Goal: Information Seeking & Learning: Compare options

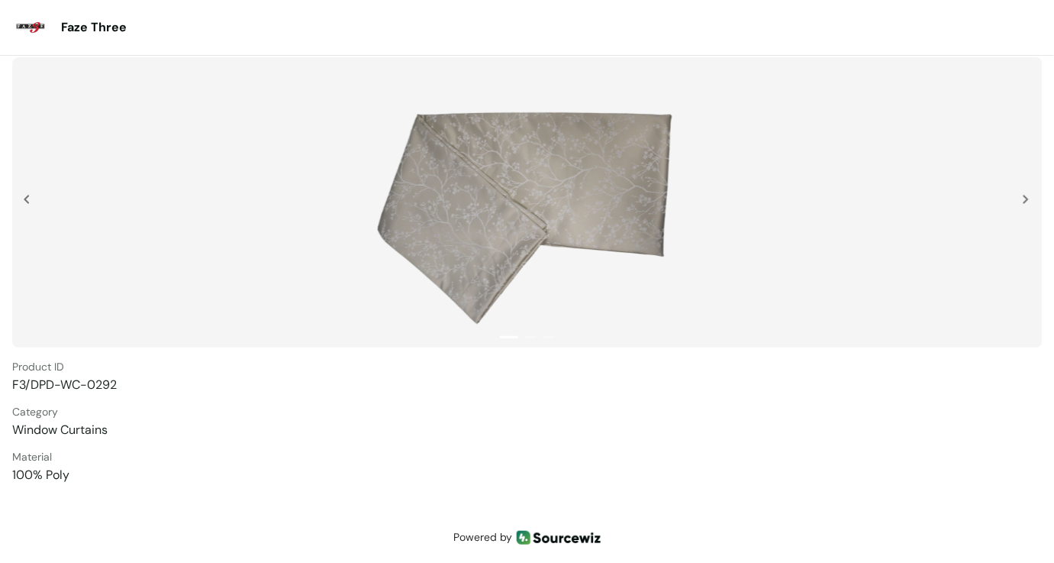
click at [675, 196] on div at bounding box center [1030, 233] width 15 height 76
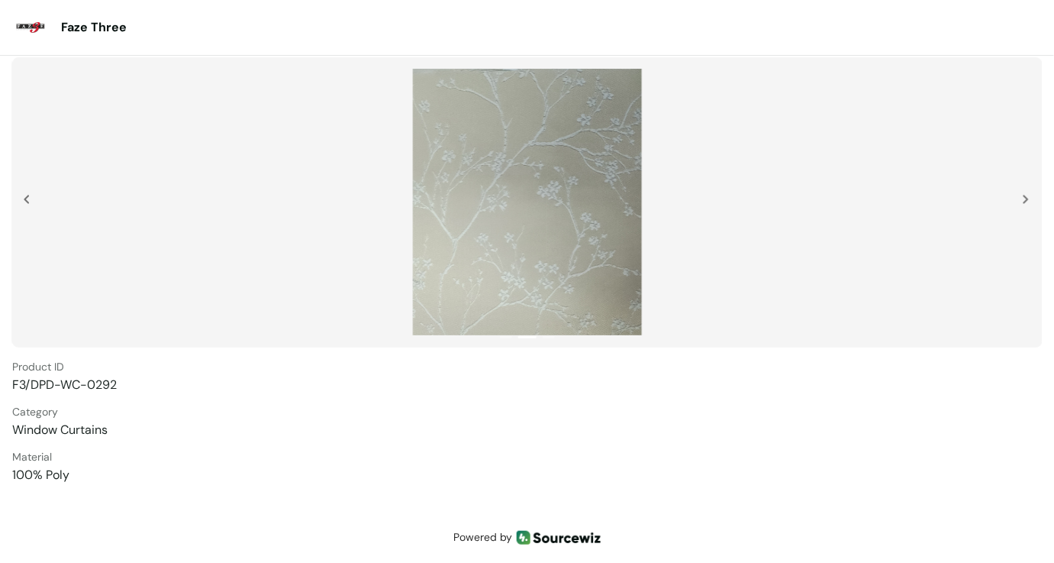
click at [675, 193] on div at bounding box center [527, 202] width 1030 height 290
click at [675, 196] on img at bounding box center [1026, 199] width 6 height 9
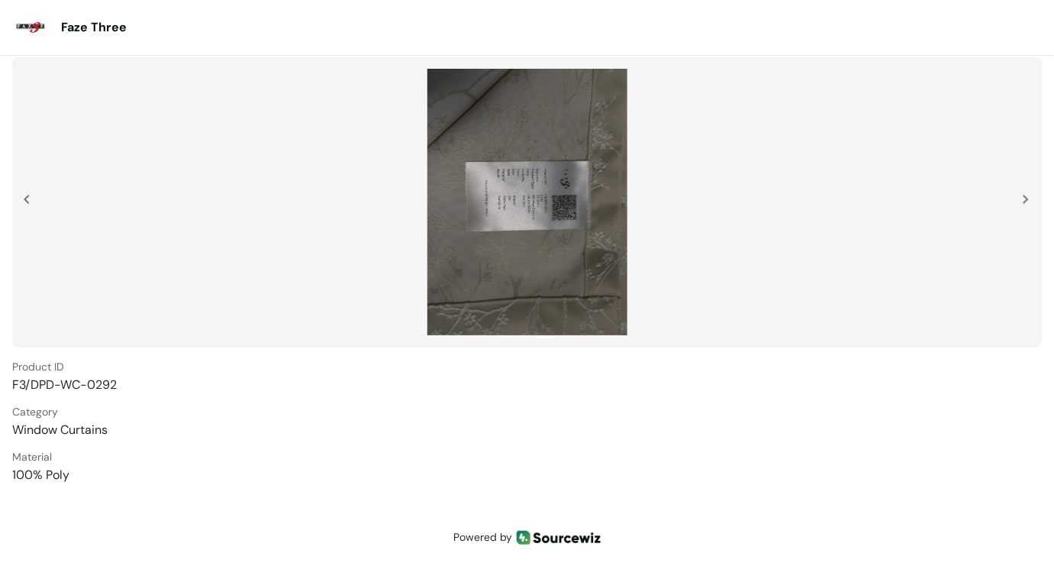
click at [675, 197] on img at bounding box center [1026, 199] width 6 height 9
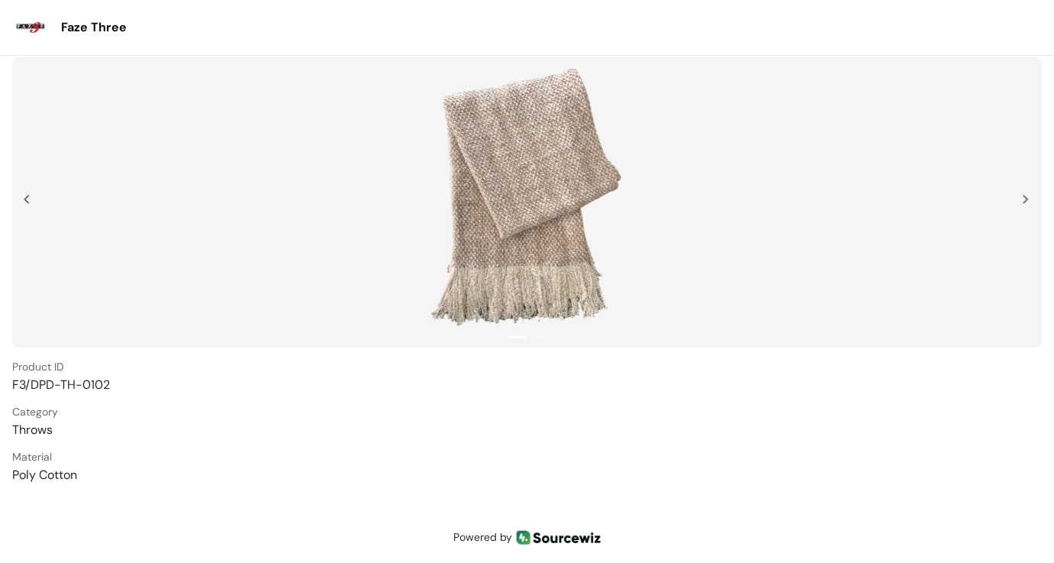
click at [675, 195] on img at bounding box center [1026, 199] width 6 height 9
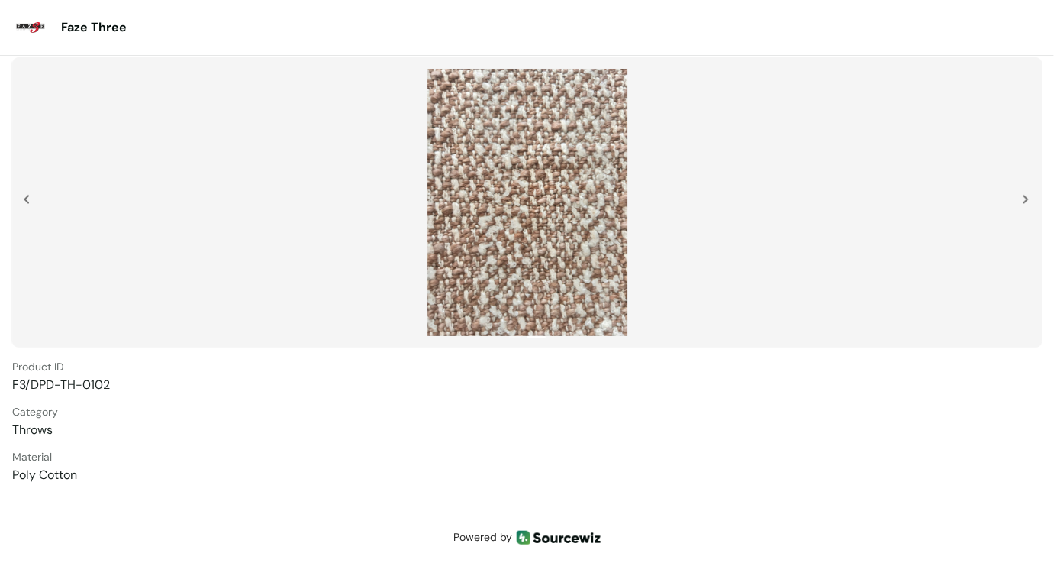
click at [675, 197] on img at bounding box center [1026, 199] width 6 height 9
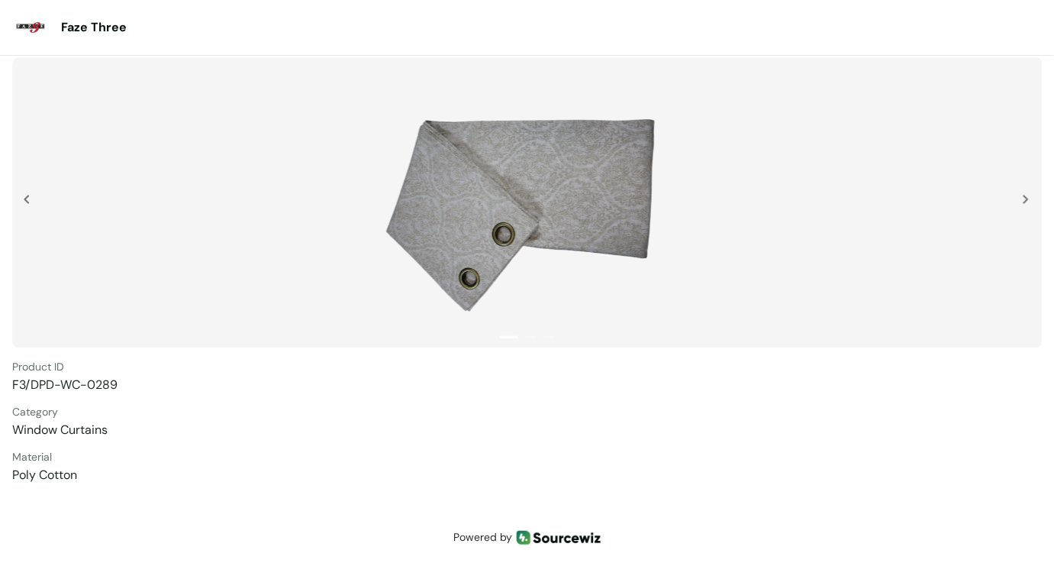
click at [675, 195] on div at bounding box center [1030, 233] width 15 height 76
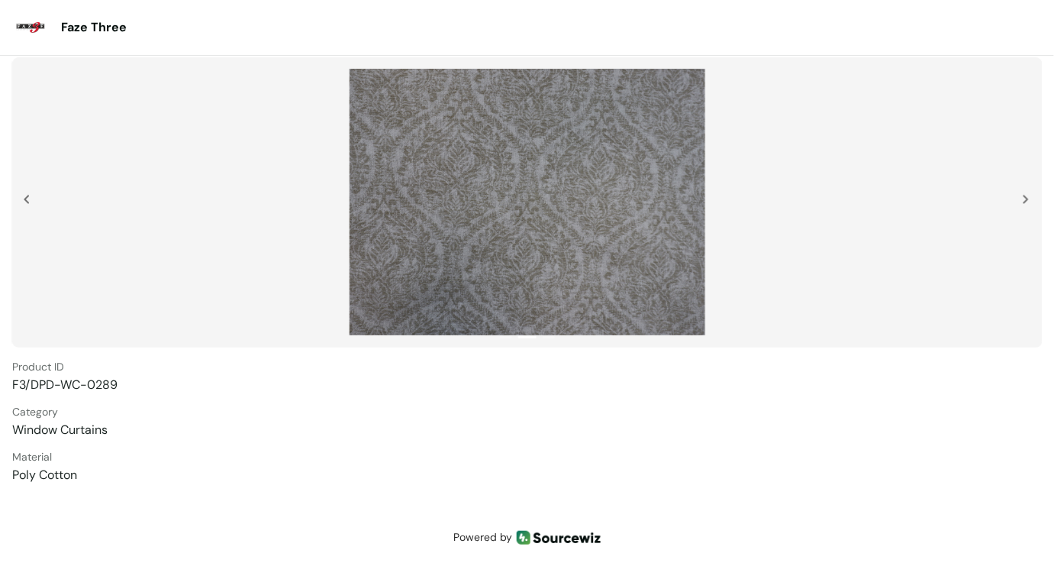
drag, startPoint x: 1027, startPoint y: 198, endPoint x: 127, endPoint y: 199, distance: 899.1
click at [26, 198] on img at bounding box center [27, 199] width 6 height 9
